Goal: Information Seeking & Learning: Check status

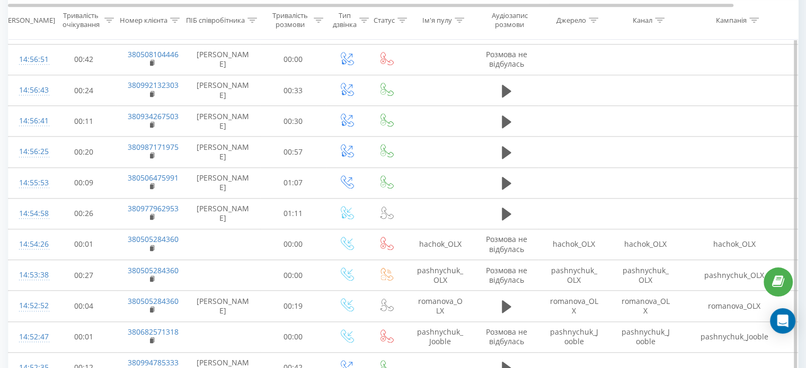
scroll to position [1092, 0]
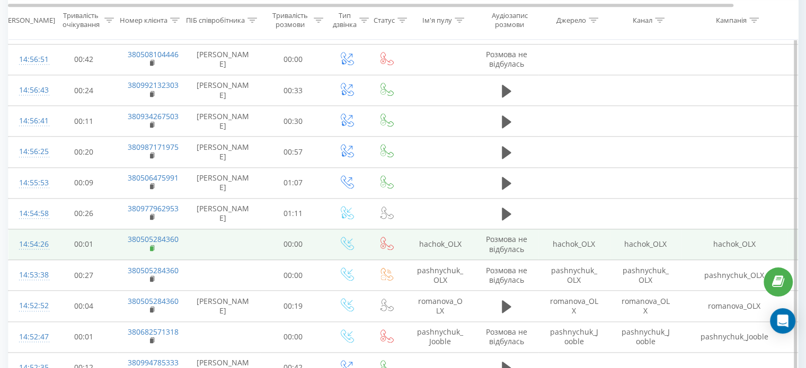
click at [150, 251] on rect at bounding box center [151, 248] width 3 height 5
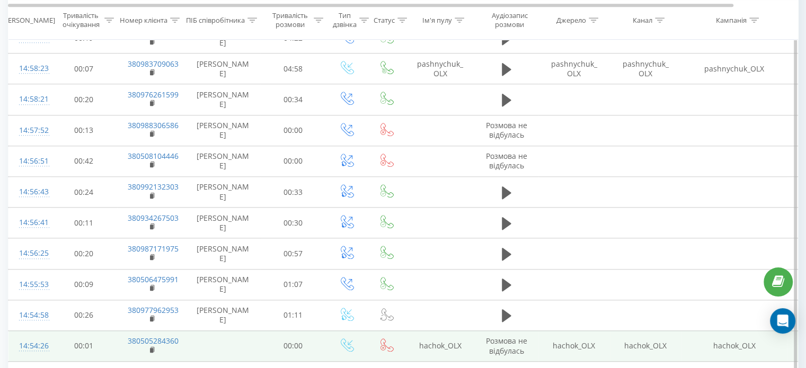
scroll to position [349, 0]
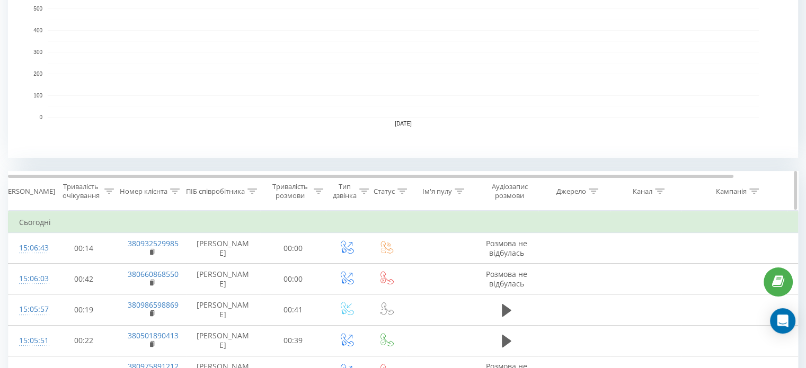
click at [250, 181] on th "ПІБ співробітника" at bounding box center [223, 191] width 74 height 39
click at [247, 192] on div "ПІБ співробітника" at bounding box center [221, 191] width 71 height 9
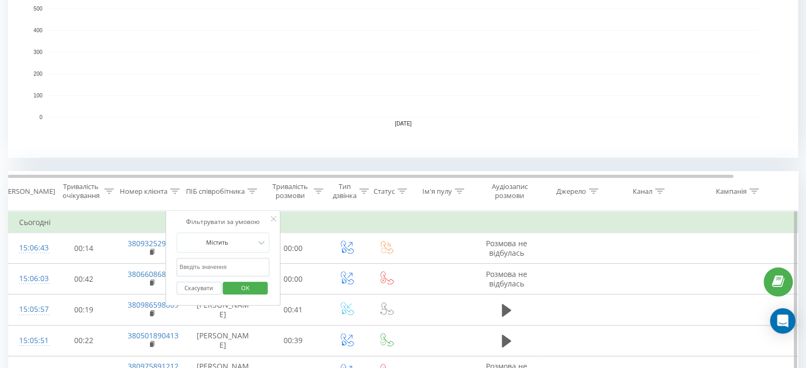
click at [223, 273] on input "text" at bounding box center [222, 267] width 93 height 19
type input "шуст"
click at [236, 290] on span "OK" at bounding box center [246, 288] width 30 height 16
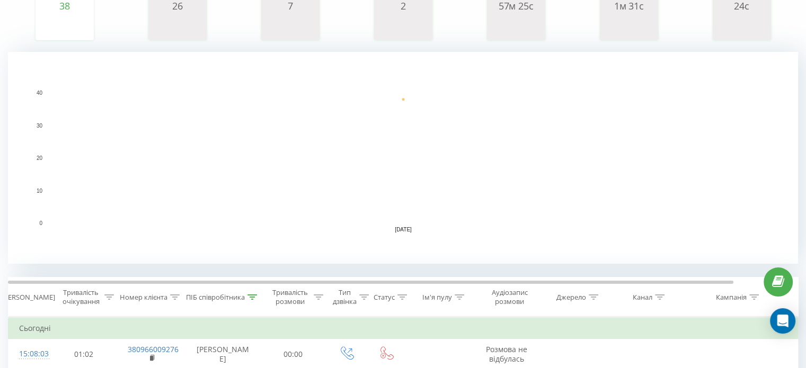
scroll to position [240, 0]
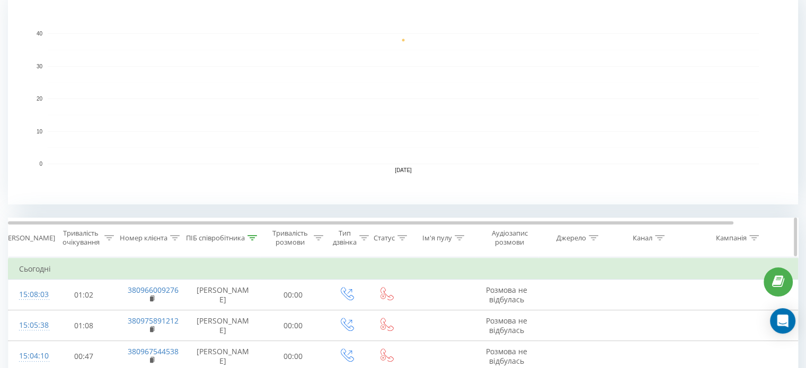
click at [174, 237] on icon at bounding box center [176, 237] width 10 height 5
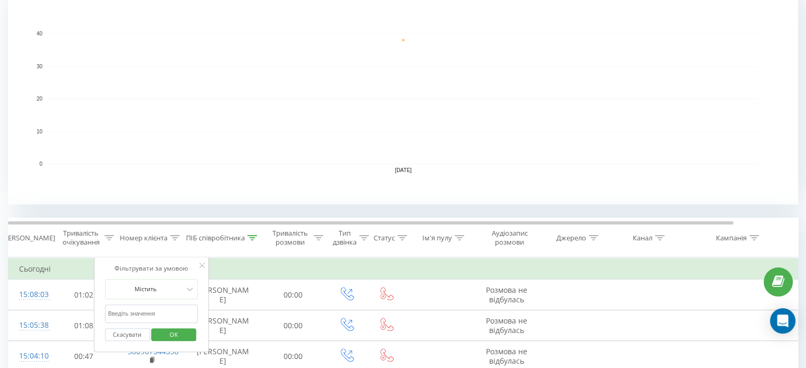
click at [159, 312] on input "text" at bounding box center [151, 314] width 93 height 19
paste input "380982609842"
type input "380982609842"
click at [165, 337] on span "OK" at bounding box center [174, 334] width 30 height 16
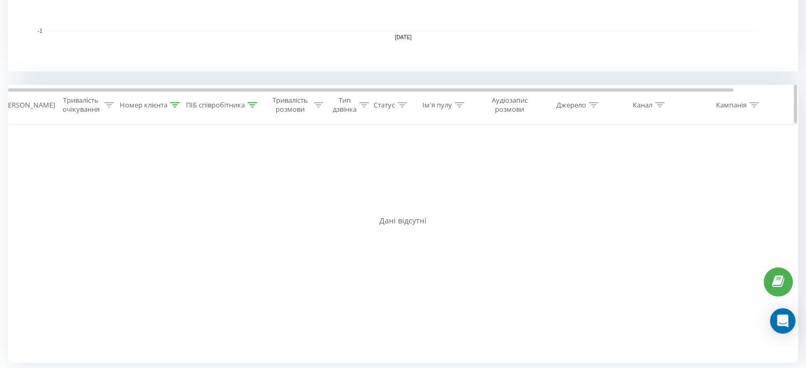
click at [251, 103] on icon at bounding box center [253, 104] width 10 height 5
click at [213, 176] on input "шуст" at bounding box center [222, 181] width 93 height 19
click button "OK" at bounding box center [245, 202] width 45 height 13
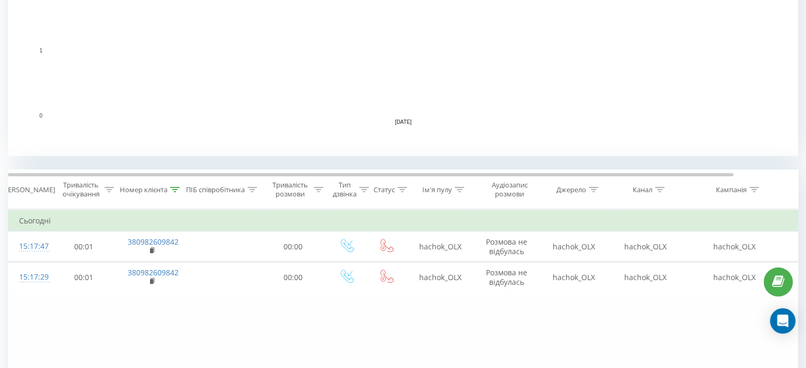
scroll to position [290, 0]
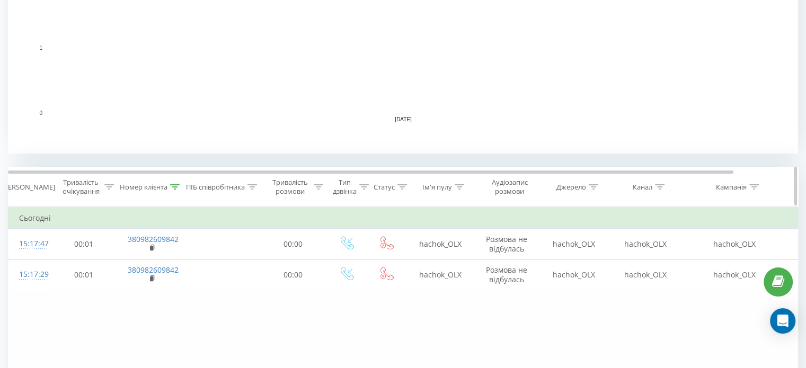
click at [248, 186] on icon at bounding box center [253, 186] width 10 height 5
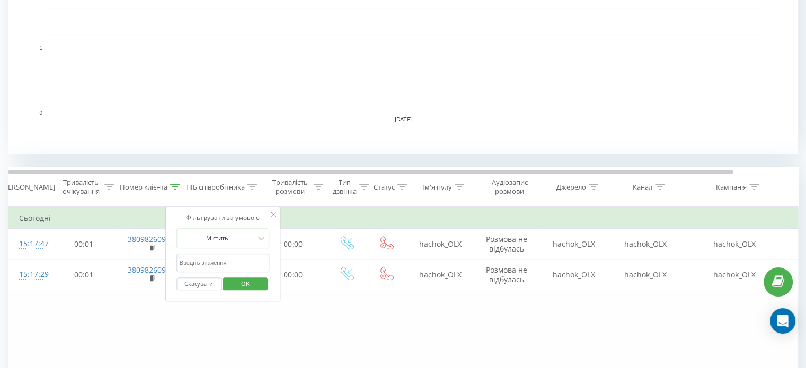
click at [225, 257] on input "text" at bounding box center [222, 263] width 93 height 19
click at [238, 264] on input "text" at bounding box center [222, 263] width 93 height 19
click at [199, 261] on input "text" at bounding box center [222, 263] width 93 height 19
click at [207, 263] on input "text" at bounding box center [222, 263] width 93 height 19
click at [175, 319] on div "Фільтрувати за умовою Дорівнює Скасувати OK Фільтрувати за умовою Містить 38098…" at bounding box center [403, 326] width 790 height 238
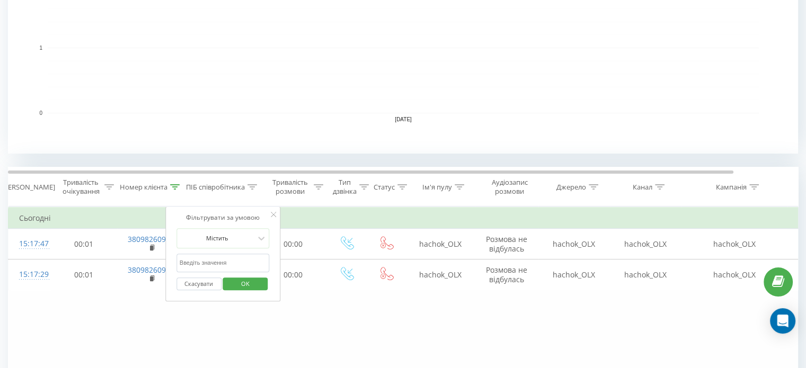
click at [206, 264] on input "text" at bounding box center [222, 263] width 93 height 19
click at [170, 286] on div "Фільтрувати за умовою Містить Скасувати OK" at bounding box center [223, 254] width 116 height 95
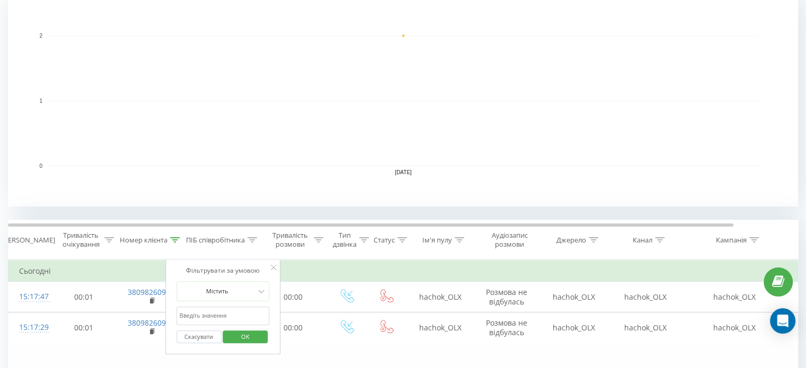
scroll to position [239, 0]
click at [179, 237] on icon at bounding box center [175, 238] width 10 height 5
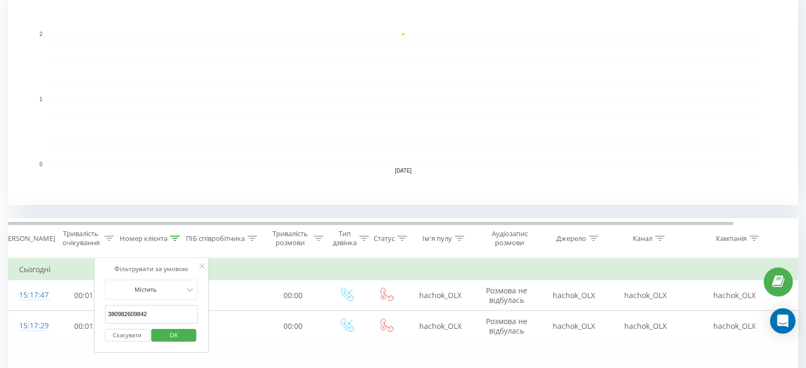
click at [155, 311] on input "380982609842" at bounding box center [151, 314] width 93 height 19
click at [175, 337] on span "OK" at bounding box center [174, 335] width 30 height 16
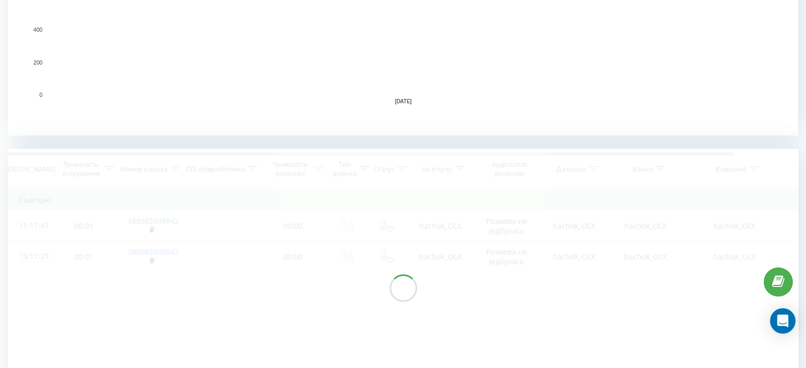
scroll to position [310, 0]
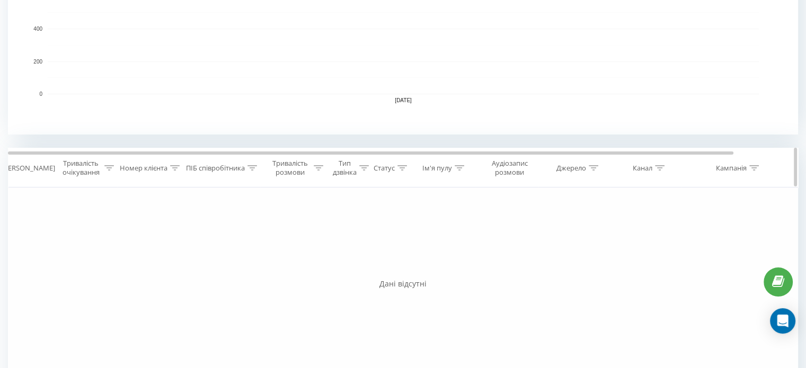
click at [254, 169] on icon at bounding box center [253, 167] width 10 height 5
click at [229, 241] on input "text" at bounding box center [222, 244] width 93 height 19
type input "шуст"
click at [237, 262] on span "OK" at bounding box center [246, 265] width 30 height 16
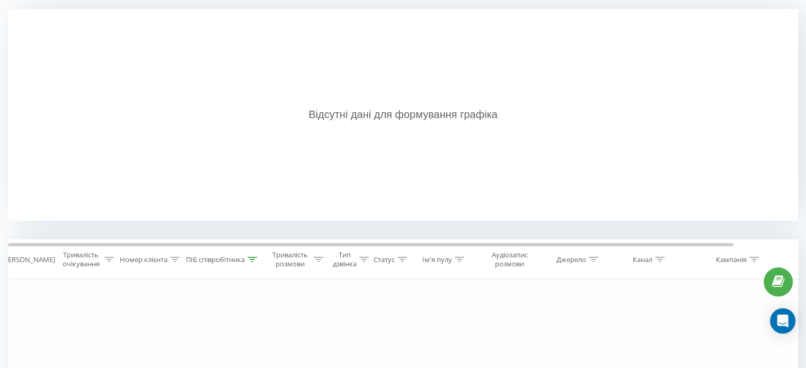
scroll to position [228, 0]
click at [253, 260] on icon at bounding box center [253, 259] width 10 height 5
click at [182, 156] on div "Відсутні дані для формування графіка" at bounding box center [403, 114] width 790 height 212
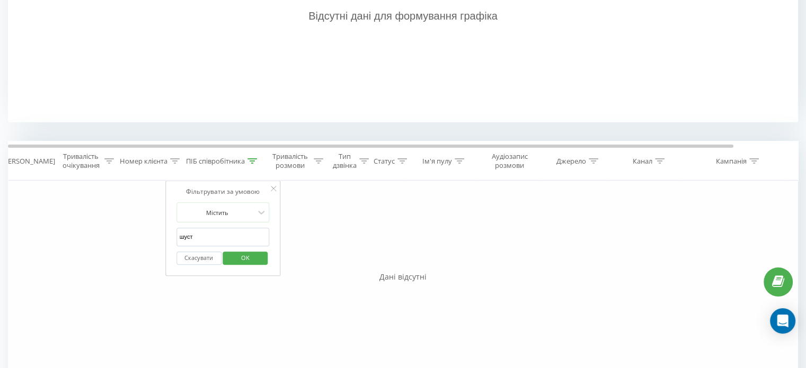
scroll to position [328, 0]
click at [250, 160] on icon at bounding box center [253, 159] width 10 height 5
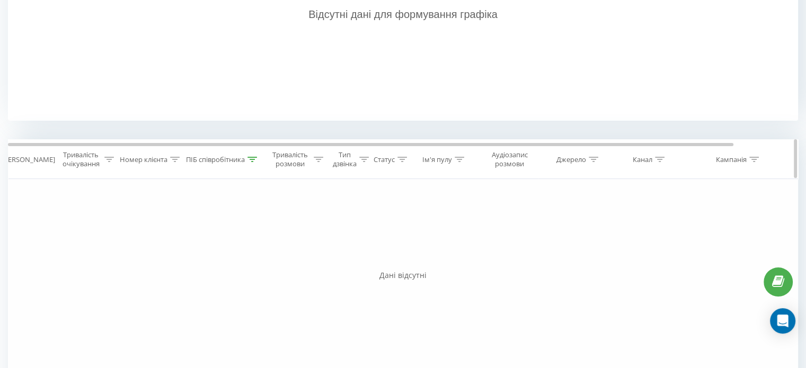
click at [250, 161] on icon at bounding box center [253, 159] width 10 height 5
click at [248, 248] on span "OK" at bounding box center [246, 256] width 30 height 16
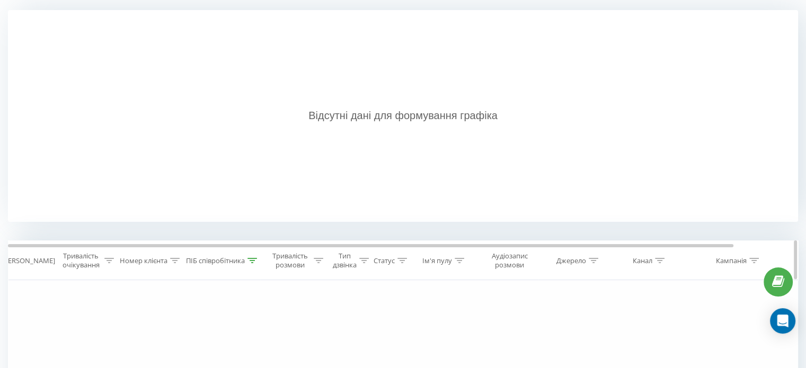
click at [174, 262] on icon at bounding box center [176, 260] width 10 height 5
click at [160, 188] on div "Відсутні дані для формування графіка" at bounding box center [403, 116] width 790 height 212
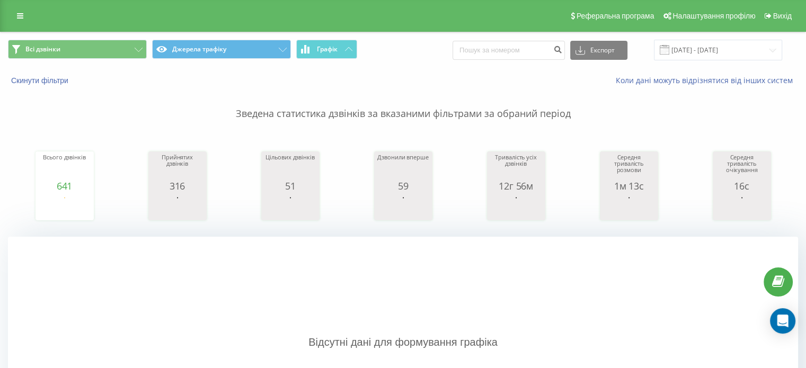
scroll to position [0, 0]
click at [683, 46] on input "[DATE] - [DATE]" at bounding box center [718, 50] width 128 height 21
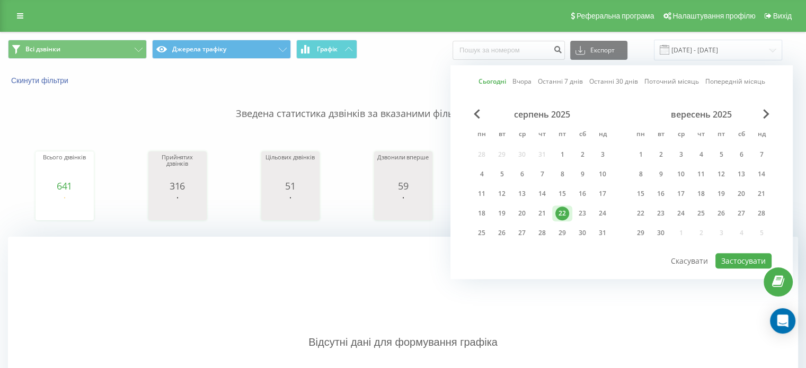
click at [561, 210] on div "22" at bounding box center [562, 214] width 14 height 14
click at [740, 258] on button "Застосувати" at bounding box center [743, 260] width 56 height 15
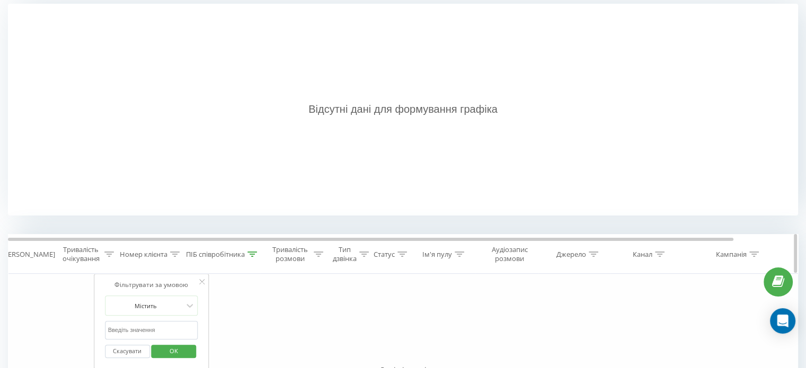
scroll to position [386, 0]
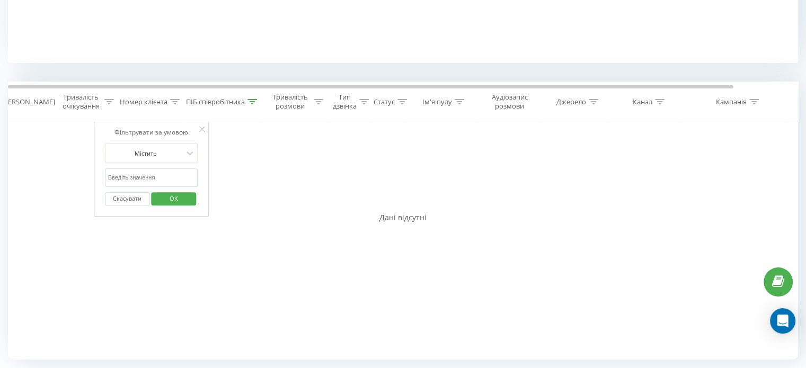
click at [246, 191] on div "Фільтрувати за умовою Дорівнює Скасувати OK Фільтрувати за умовою Містить Скасу…" at bounding box center [403, 240] width 790 height 238
click at [121, 200] on button "Скасувати" at bounding box center [127, 198] width 45 height 13
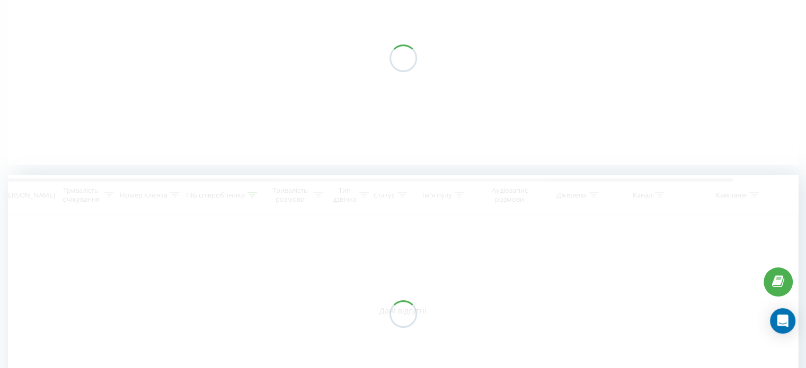
scroll to position [134, 0]
click at [250, 196] on div at bounding box center [403, 314] width 790 height 278
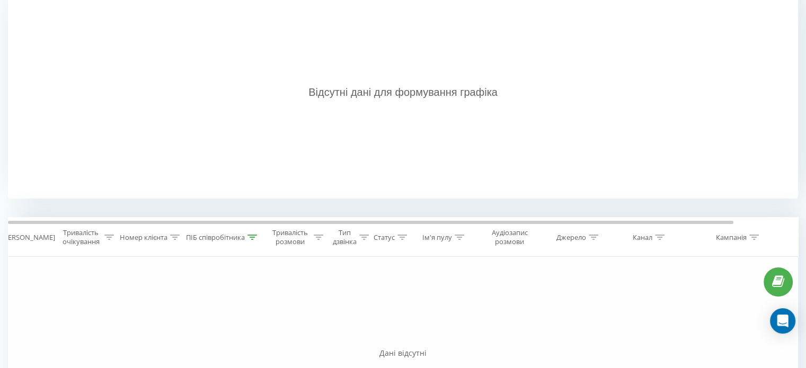
scroll to position [284, 0]
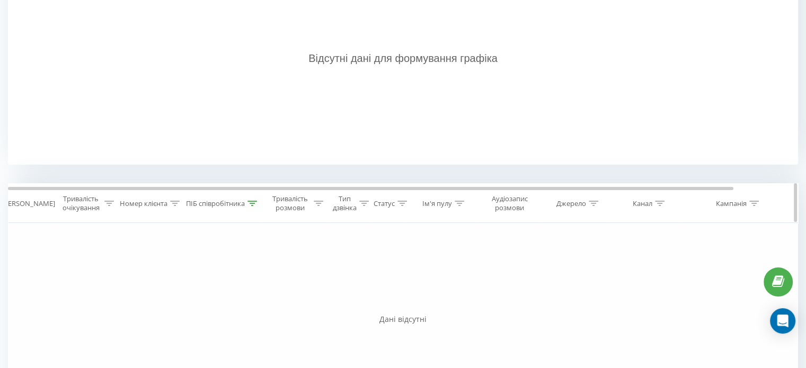
click at [257, 204] on icon at bounding box center [253, 203] width 10 height 5
click at [225, 270] on input "шуст" at bounding box center [222, 279] width 93 height 19
click button "OK" at bounding box center [245, 300] width 45 height 13
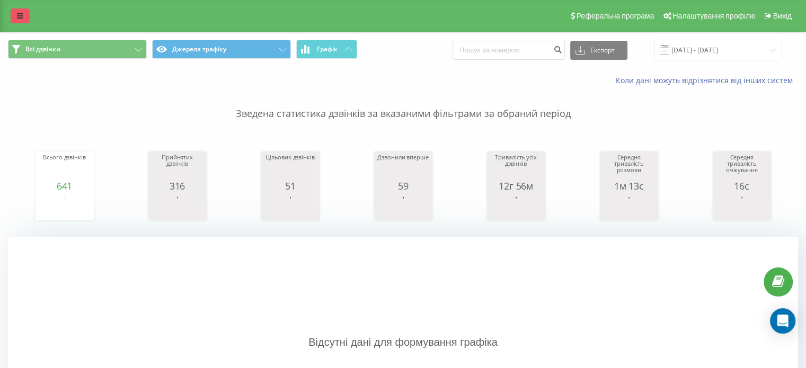
click at [28, 22] on link at bounding box center [20, 15] width 19 height 15
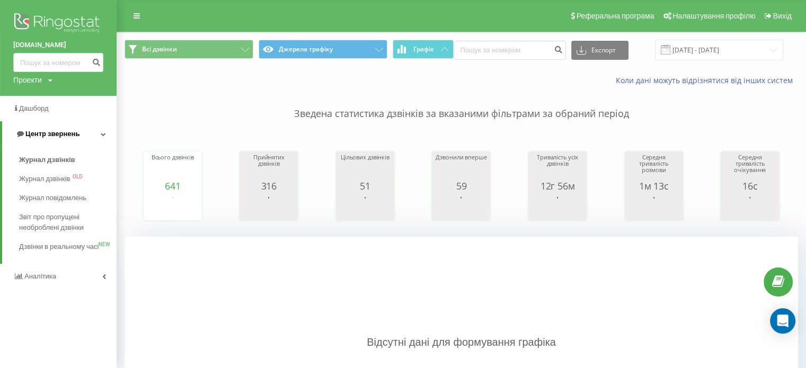
click at [49, 135] on span "Центр звернень" at bounding box center [52, 134] width 54 height 8
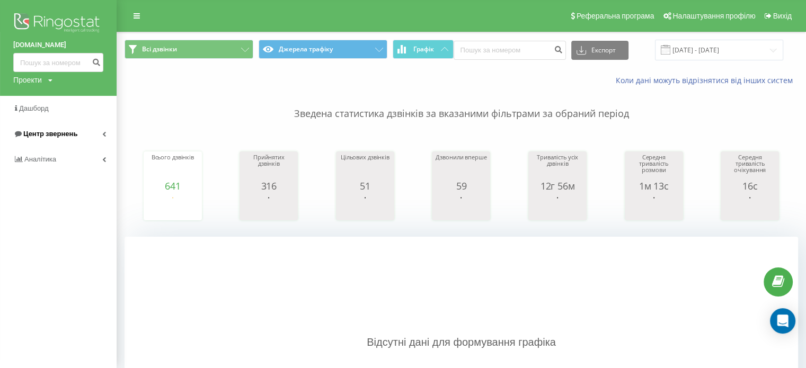
click at [49, 135] on span "Центр звернень" at bounding box center [50, 134] width 54 height 8
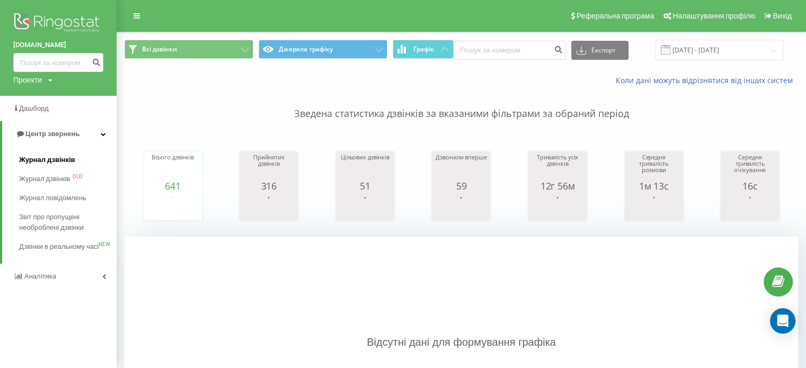
click at [45, 165] on span "Журнал дзвінків" at bounding box center [47, 160] width 56 height 11
